Goal: Information Seeking & Learning: Learn about a topic

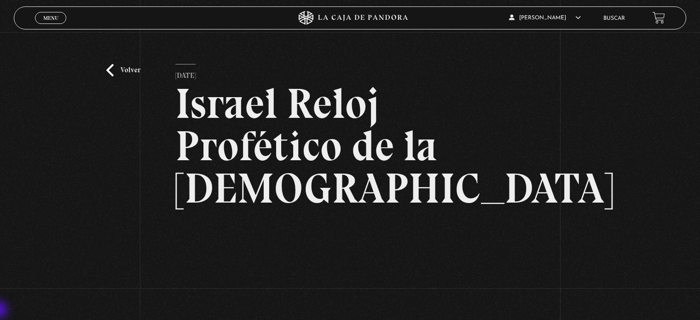
scroll to position [155, 0]
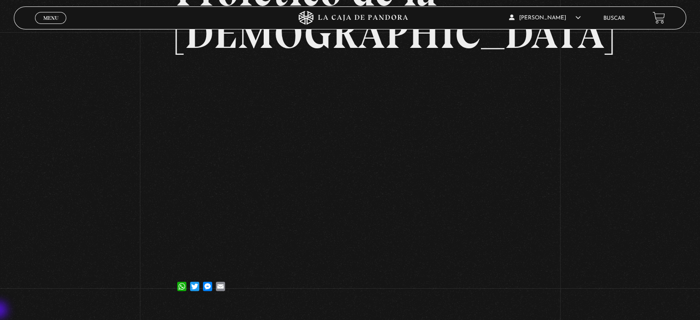
click at [630, 158] on div "Volver [DATE] Israel Reloj Profético de la [DEMOGRAPHIC_DATA] WhatsApp Twitter …" at bounding box center [350, 93] width 700 height 430
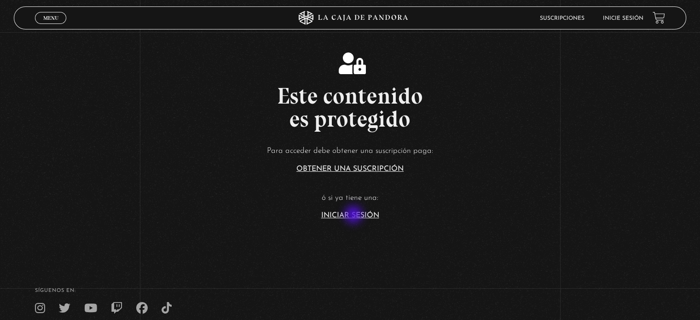
click at [354, 215] on link "Iniciar Sesión" at bounding box center [350, 215] width 58 height 7
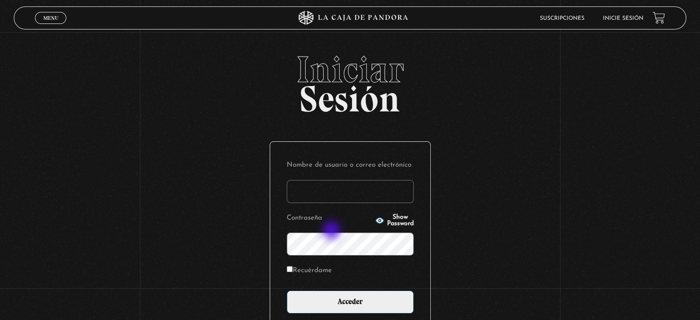
type input "Zuly"
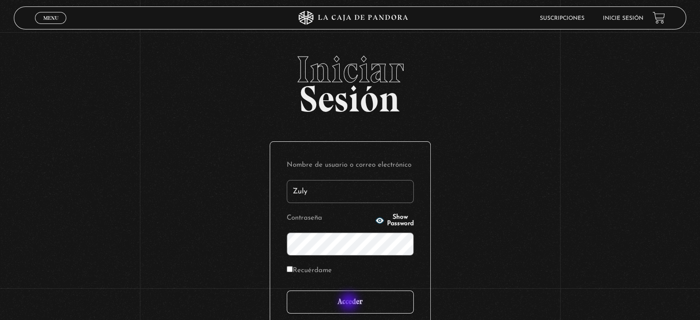
click at [350, 302] on input "Acceder" at bounding box center [350, 301] width 127 height 23
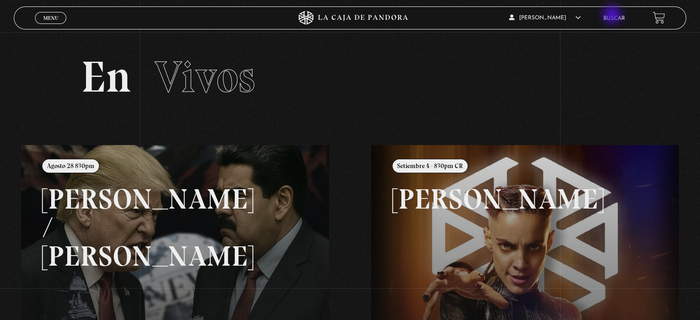
click at [613, 16] on link "Buscar" at bounding box center [614, 19] width 22 height 6
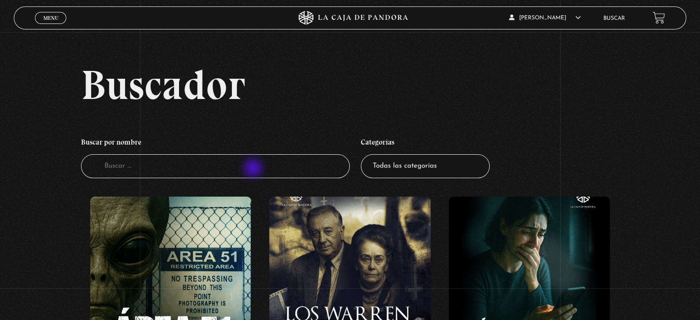
click at [254, 169] on input "Buscador" at bounding box center [215, 166] width 269 height 24
type input "isrrael"
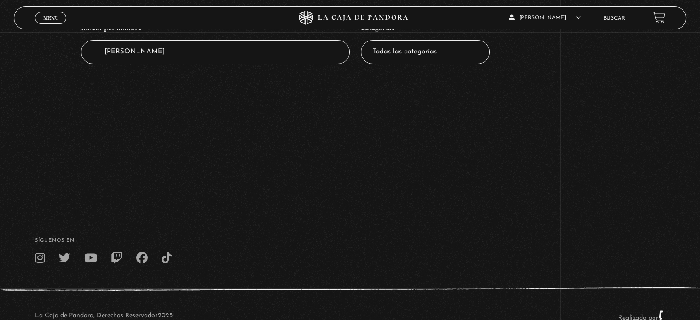
scroll to position [116, 0]
click at [142, 48] on input "isrrael" at bounding box center [215, 50] width 269 height 24
type input "i"
type input "reloj"
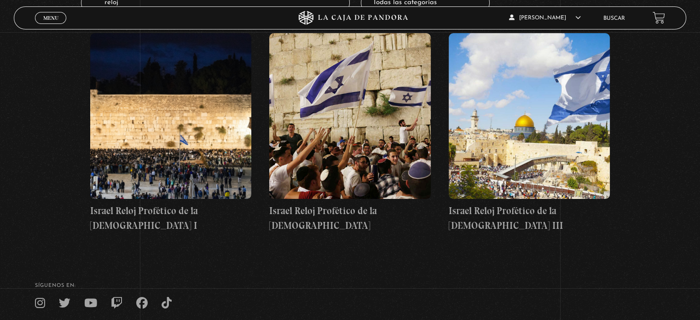
scroll to position [167, 0]
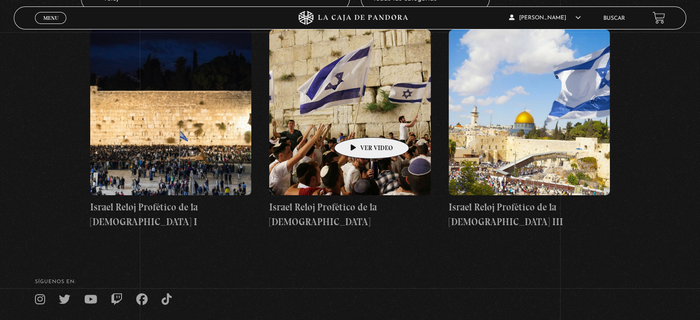
click at [357, 123] on figure at bounding box center [349, 112] width 161 height 166
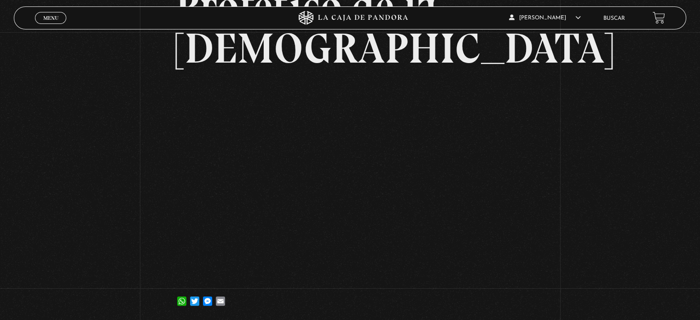
scroll to position [152, 0]
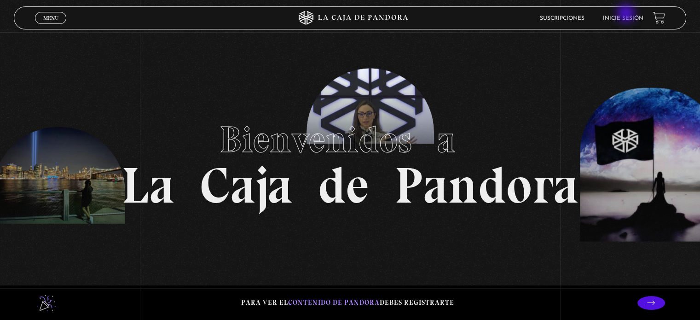
click at [626, 14] on li "Inicie sesión" at bounding box center [622, 18] width 40 height 14
click at [629, 18] on link "Inicie sesión" at bounding box center [622, 19] width 40 height 6
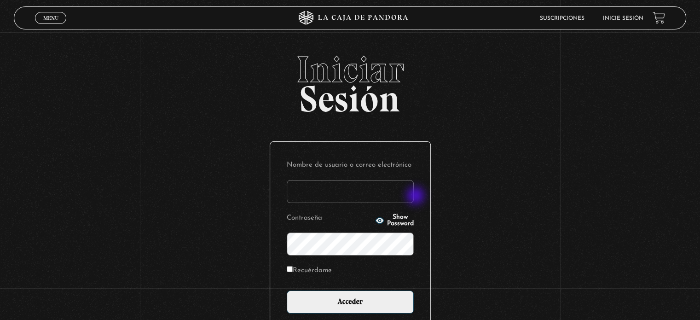
type input "Zuly"
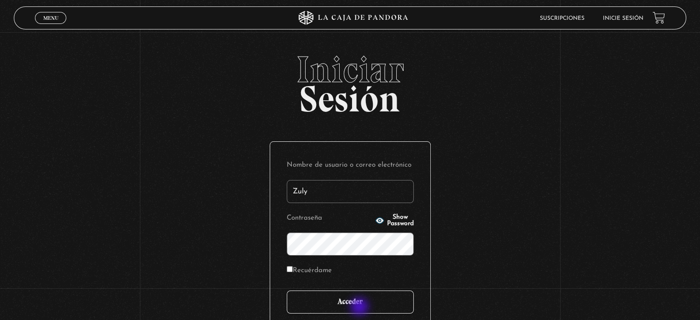
click at [360, 307] on input "Acceder" at bounding box center [350, 301] width 127 height 23
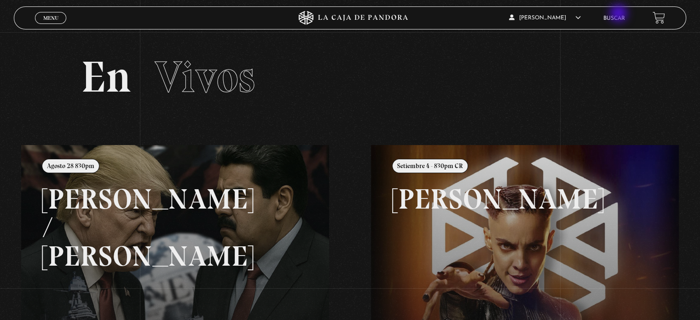
click at [619, 14] on li "Buscar" at bounding box center [614, 18] width 22 height 14
click at [621, 18] on link "Buscar" at bounding box center [614, 19] width 22 height 6
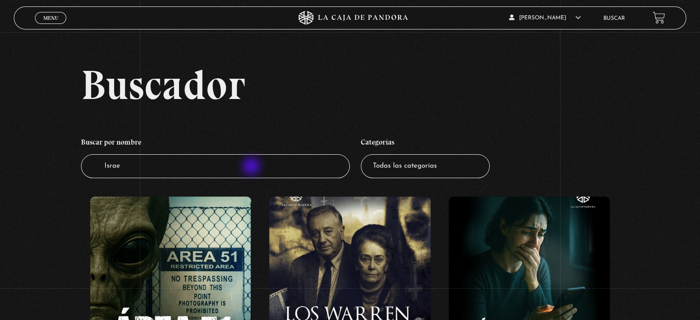
type input "Israel"
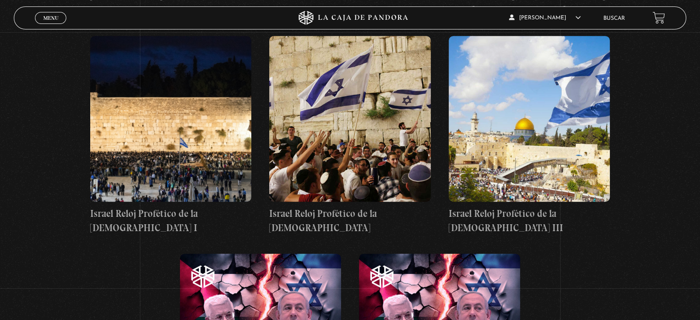
scroll to position [619, 0]
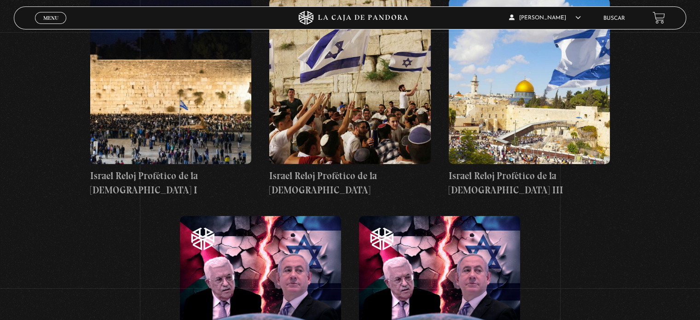
click at [366, 88] on figure at bounding box center [349, 81] width 161 height 166
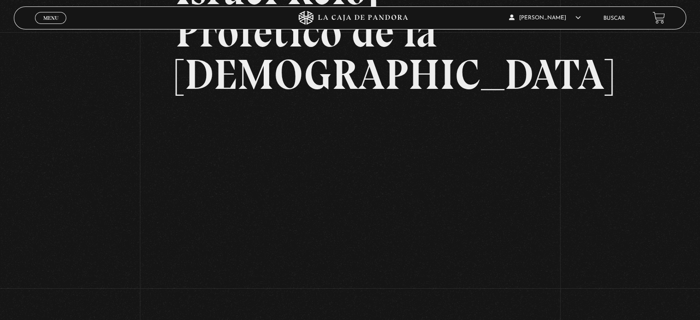
scroll to position [114, 0]
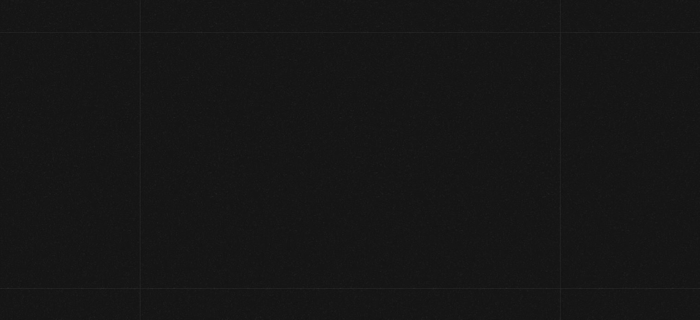
scroll to position [119, 0]
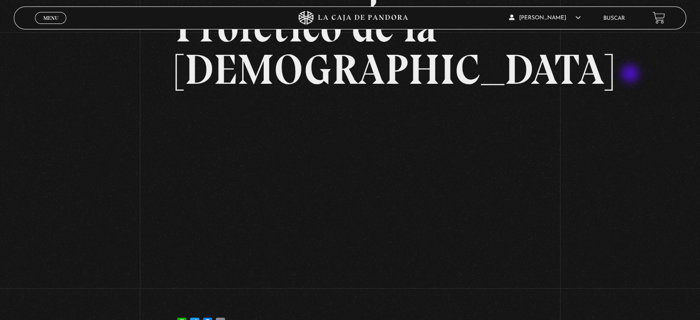
click at [631, 75] on div "Volver [DATE] Israel Reloj Profético de la [DEMOGRAPHIC_DATA] WhatsApp Twitter …" at bounding box center [350, 129] width 700 height 430
click at [641, 165] on div "Volver 6 julio, 2021 Israel Reloj Profético de la Biblia II WhatsApp Twitter Me…" at bounding box center [350, 129] width 700 height 430
click at [121, 185] on div "Volver 6 julio, 2021 Israel Reloj Profético de la Biblia II WhatsApp Twitter Me…" at bounding box center [350, 129] width 700 height 430
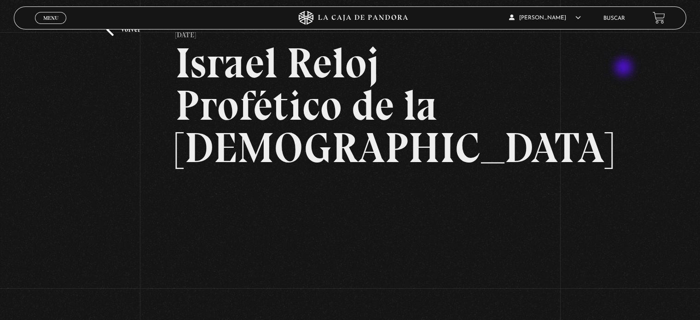
scroll to position [39, 0]
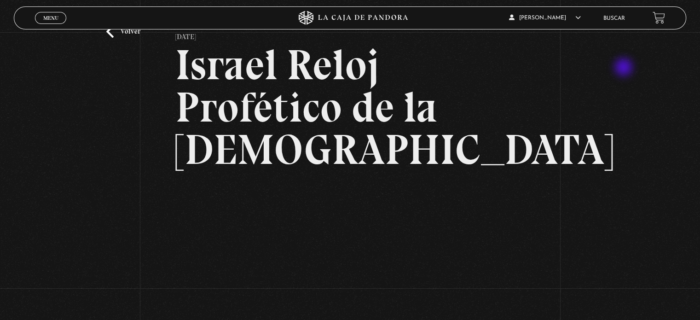
click at [619, 17] on link "Buscar" at bounding box center [614, 19] width 22 height 6
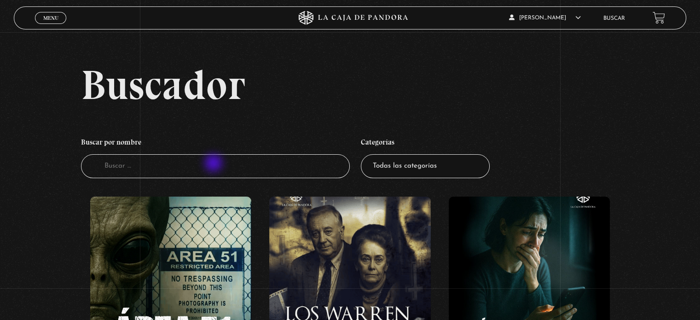
click at [214, 164] on input "Buscador" at bounding box center [215, 166] width 269 height 24
type input "windsor"
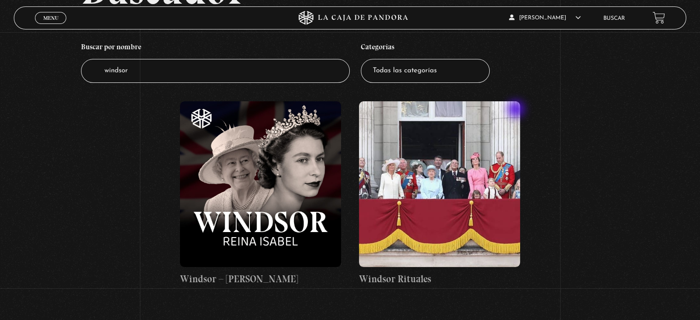
scroll to position [76, 0]
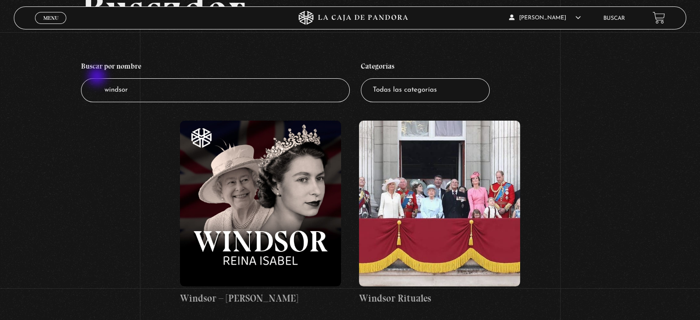
drag, startPoint x: 199, startPoint y: 80, endPoint x: 74, endPoint y: 74, distance: 125.2
click at [74, 74] on div "Buscador Buscar por nombre Buscador windsor Categorías Todas las categorías 11:…" at bounding box center [350, 156] width 700 height 336
click at [404, 206] on figure at bounding box center [439, 203] width 161 height 166
click at [154, 88] on input "windsor" at bounding box center [215, 90] width 269 height 24
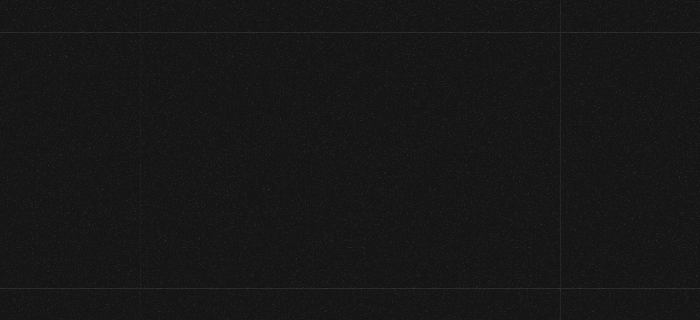
scroll to position [80, 0]
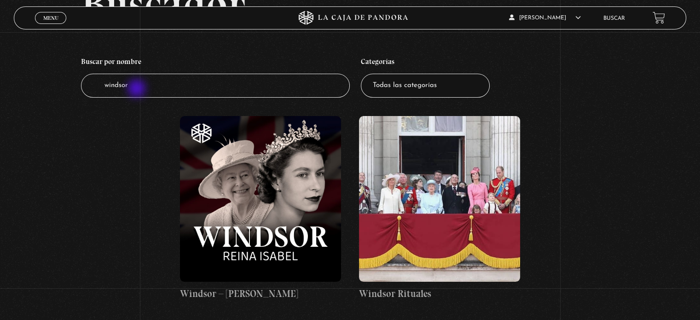
drag, startPoint x: 138, startPoint y: 89, endPoint x: 37, endPoint y: 69, distance: 102.6
click at [37, 69] on div "Buscador Buscar por nombre Buscador windsor Categorías Todas las categorías 11:…" at bounding box center [350, 151] width 700 height 336
type input "isabel"
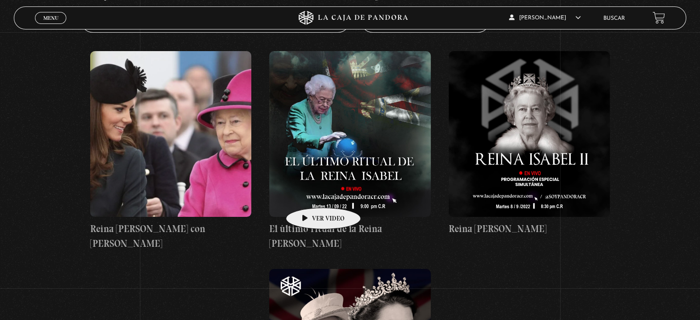
scroll to position [148, 0]
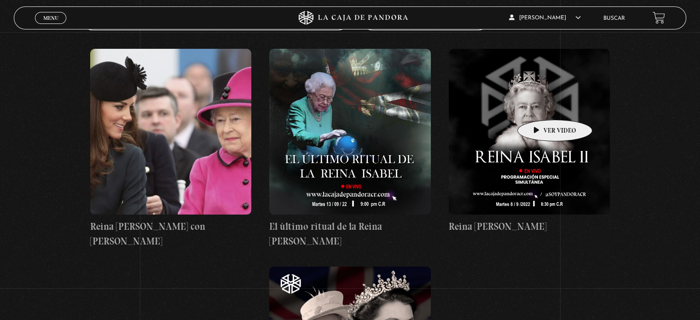
click at [540, 106] on figure at bounding box center [528, 132] width 161 height 166
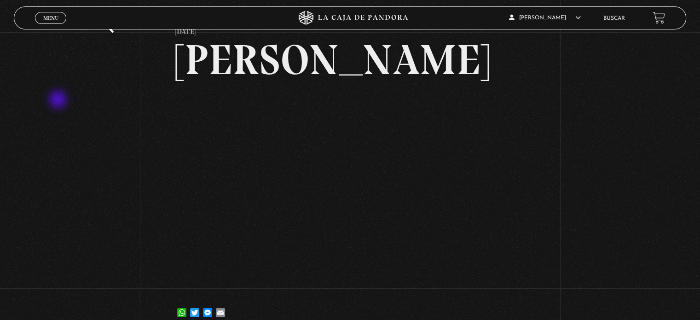
scroll to position [44, 0]
click at [77, 198] on div "Volver [DATE] [PERSON_NAME] WhatsApp Twitter Messenger Email" at bounding box center [350, 160] width 700 height 345
click at [59, 100] on div "Volver [DATE] [PERSON_NAME] WhatsApp Twitter Messenger Email" at bounding box center [350, 160] width 700 height 345
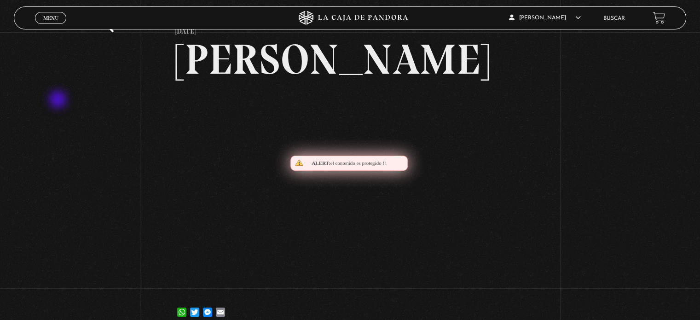
click at [59, 100] on div "Volver [DATE] [PERSON_NAME] WhatsApp Twitter Messenger Email" at bounding box center [350, 160] width 700 height 345
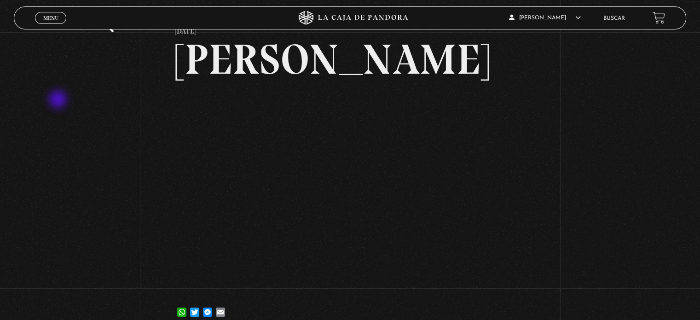
click at [97, 205] on div "Volver [DATE] [PERSON_NAME] WhatsApp Twitter Messenger Email" at bounding box center [350, 160] width 700 height 345
drag, startPoint x: 97, startPoint y: 205, endPoint x: 59, endPoint y: 100, distance: 111.2
click at [59, 100] on div "Volver [DATE] [PERSON_NAME] WhatsApp Twitter Messenger Email" at bounding box center [350, 160] width 700 height 345
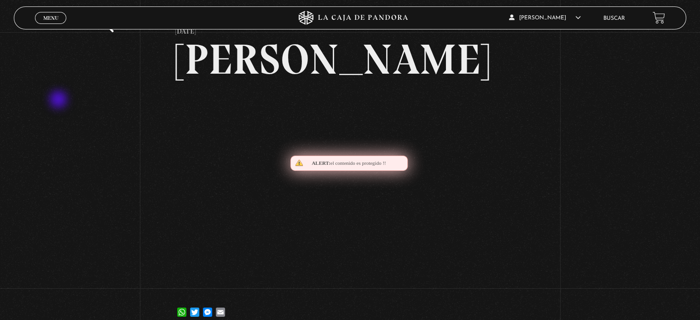
drag, startPoint x: 59, startPoint y: 100, endPoint x: 61, endPoint y: 86, distance: 14.8
click at [61, 86] on div "Volver [DATE] [PERSON_NAME] WhatsApp Twitter Messenger Email" at bounding box center [350, 160] width 700 height 345
click at [95, 92] on div "Volver [DATE] [PERSON_NAME] WhatsApp Twitter Messenger Email" at bounding box center [350, 160] width 700 height 345
